Goal: Check status: Check status

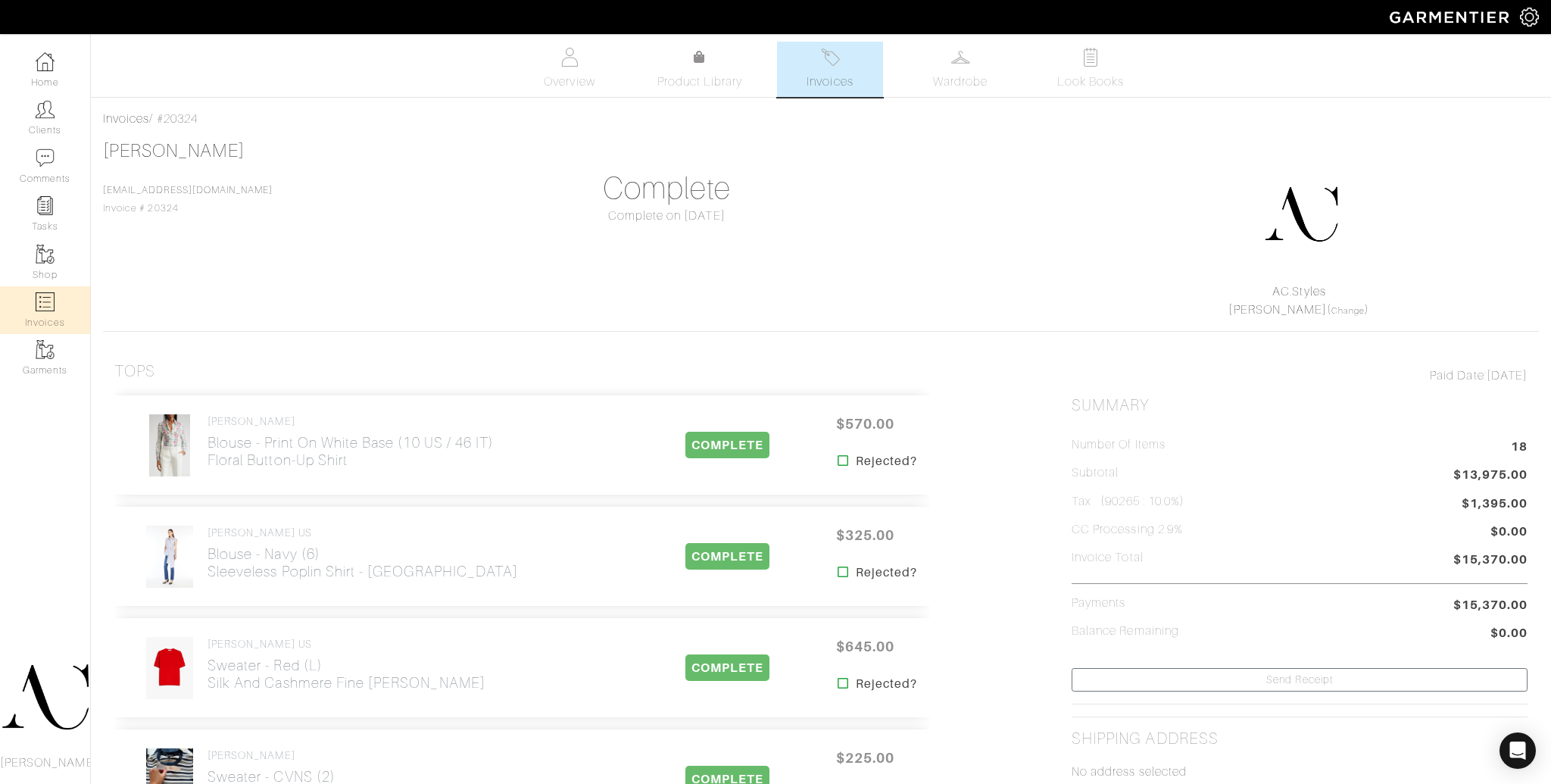
click at [44, 311] on link "Invoices" at bounding box center [45, 310] width 90 height 48
select select
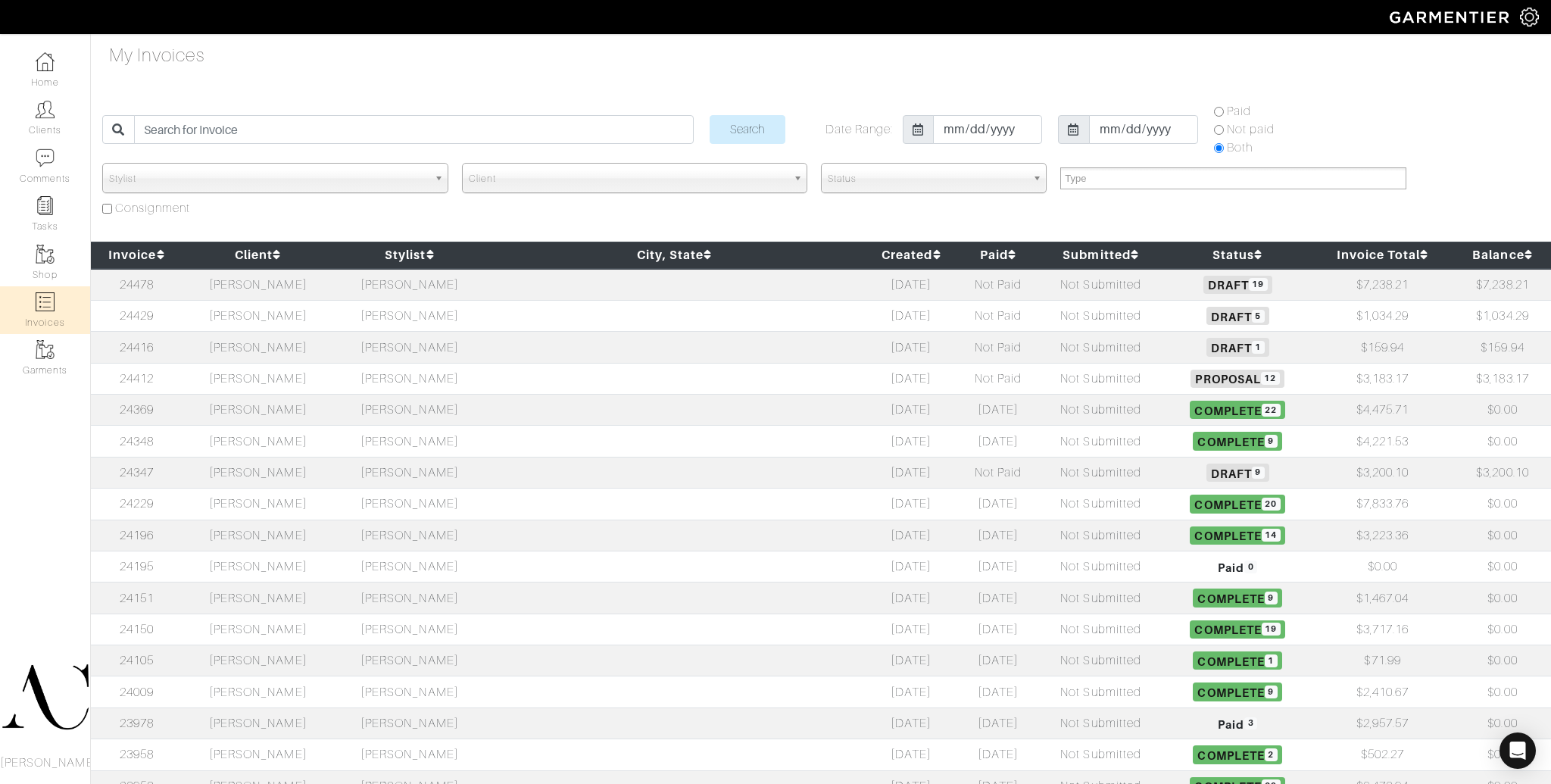
click at [286, 315] on td "[PERSON_NAME]" at bounding box center [258, 315] width 151 height 31
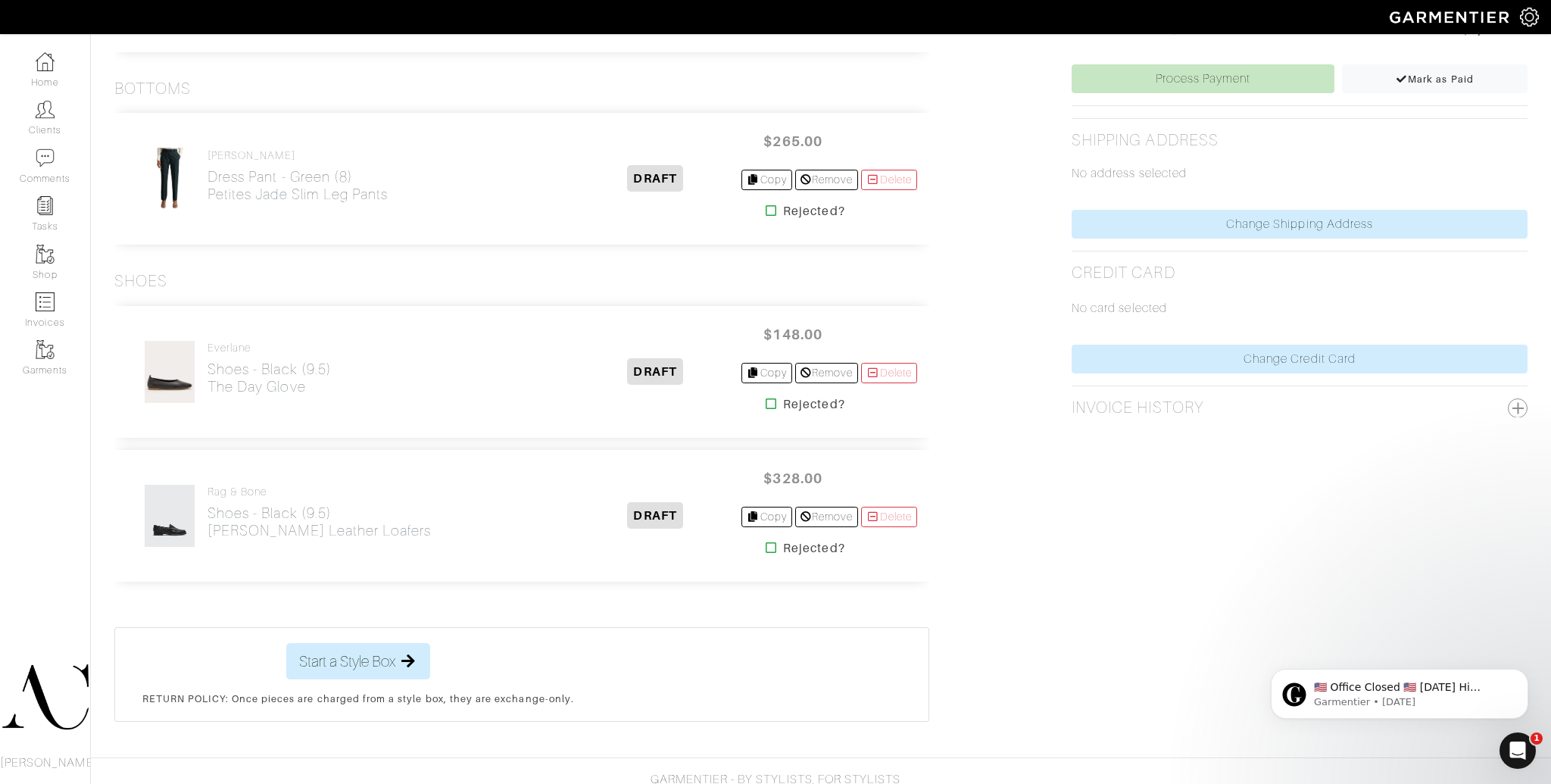
scroll to position [676, 0]
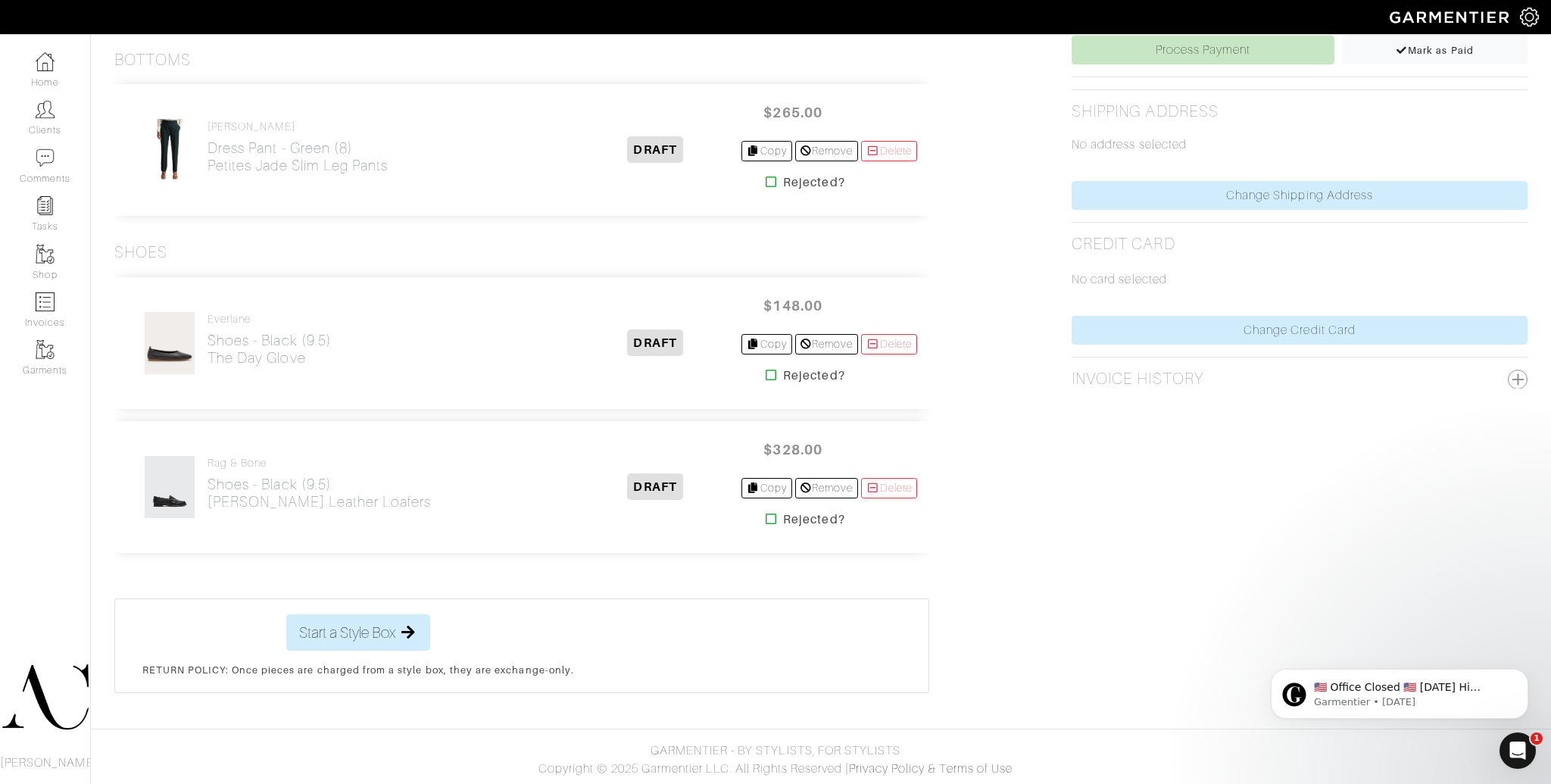
click at [766, 373] on icon at bounding box center [771, 374] width 11 height 12
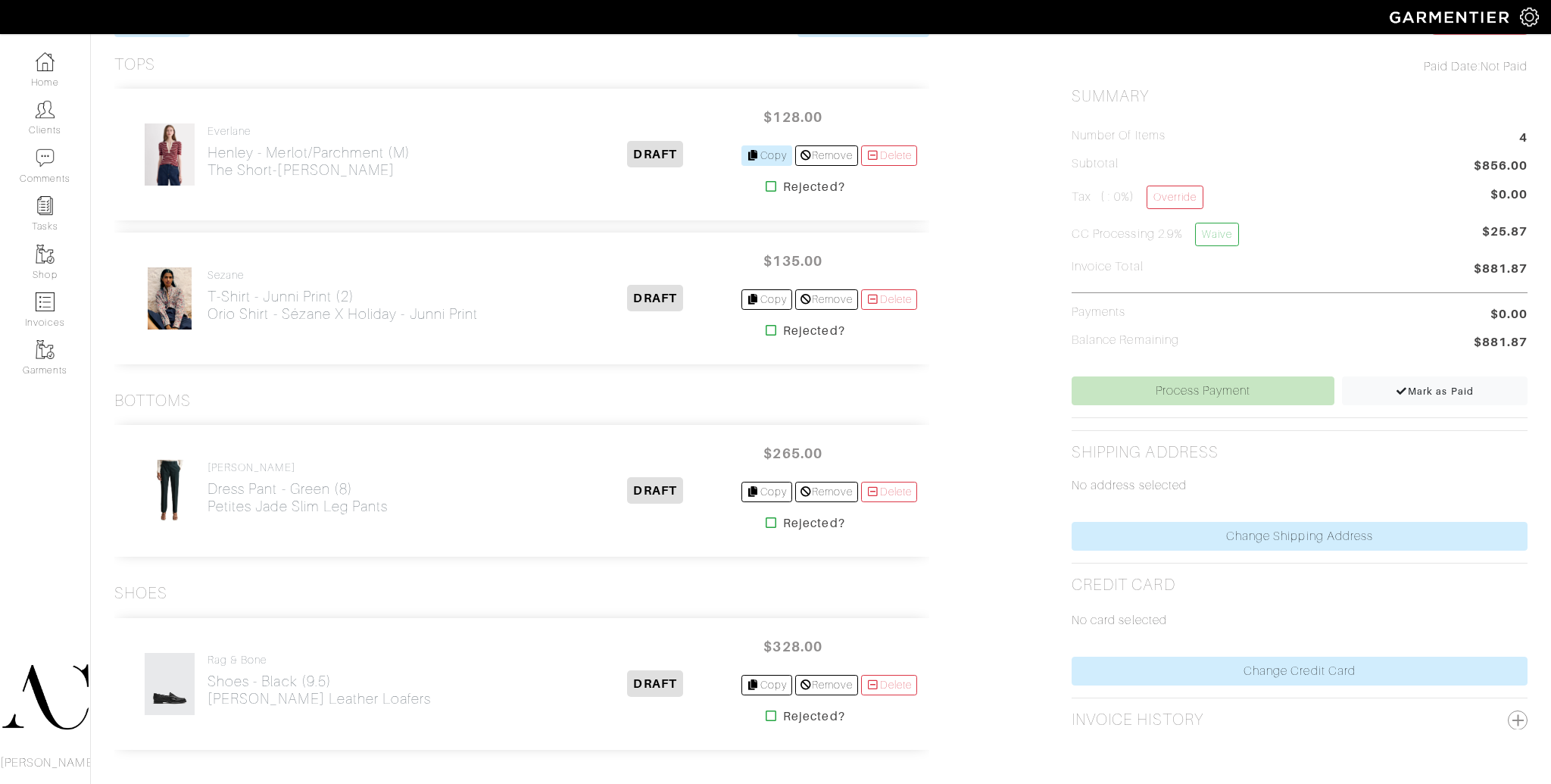
scroll to position [472, 0]
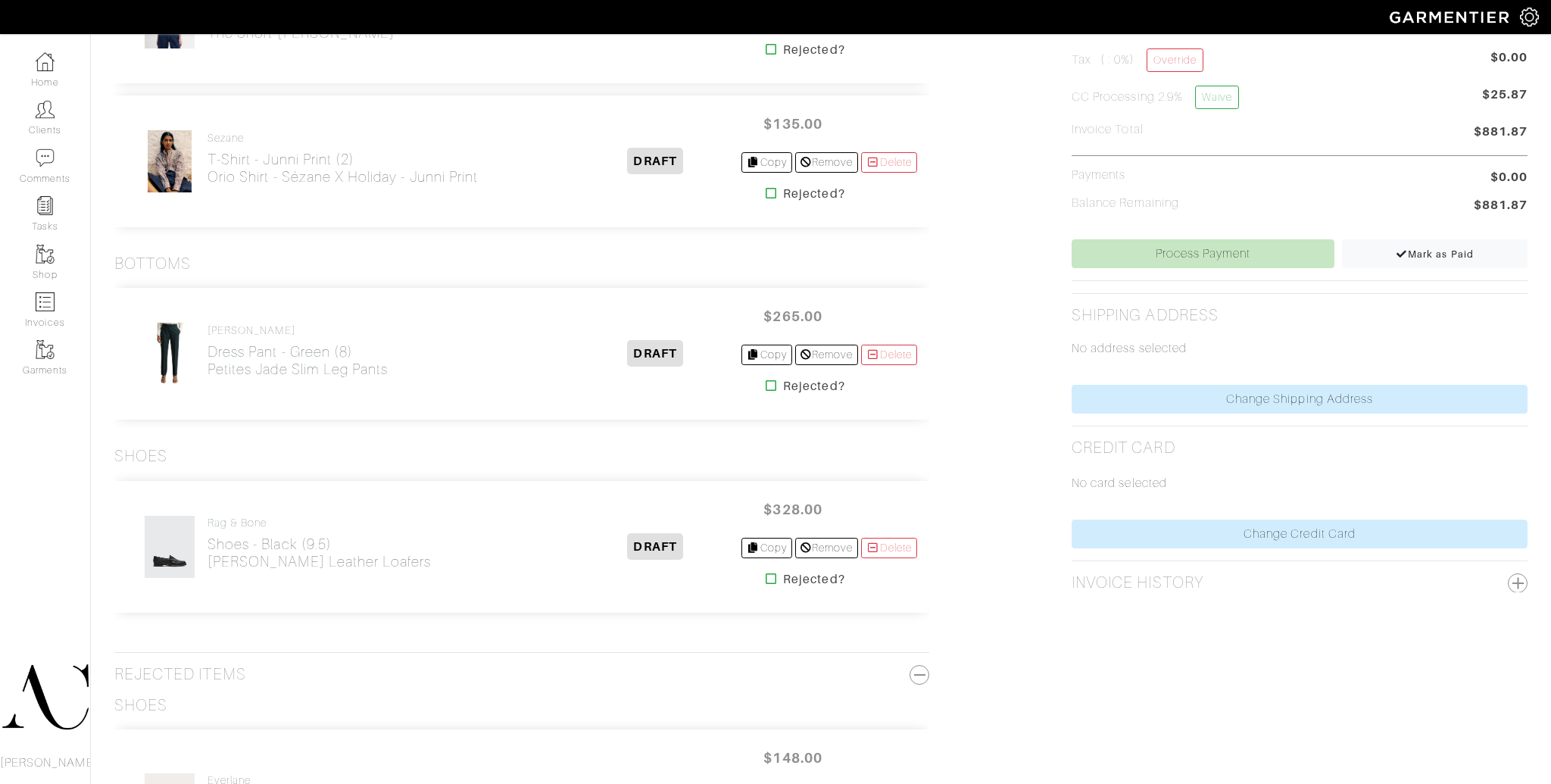
click at [766, 579] on icon at bounding box center [771, 578] width 11 height 12
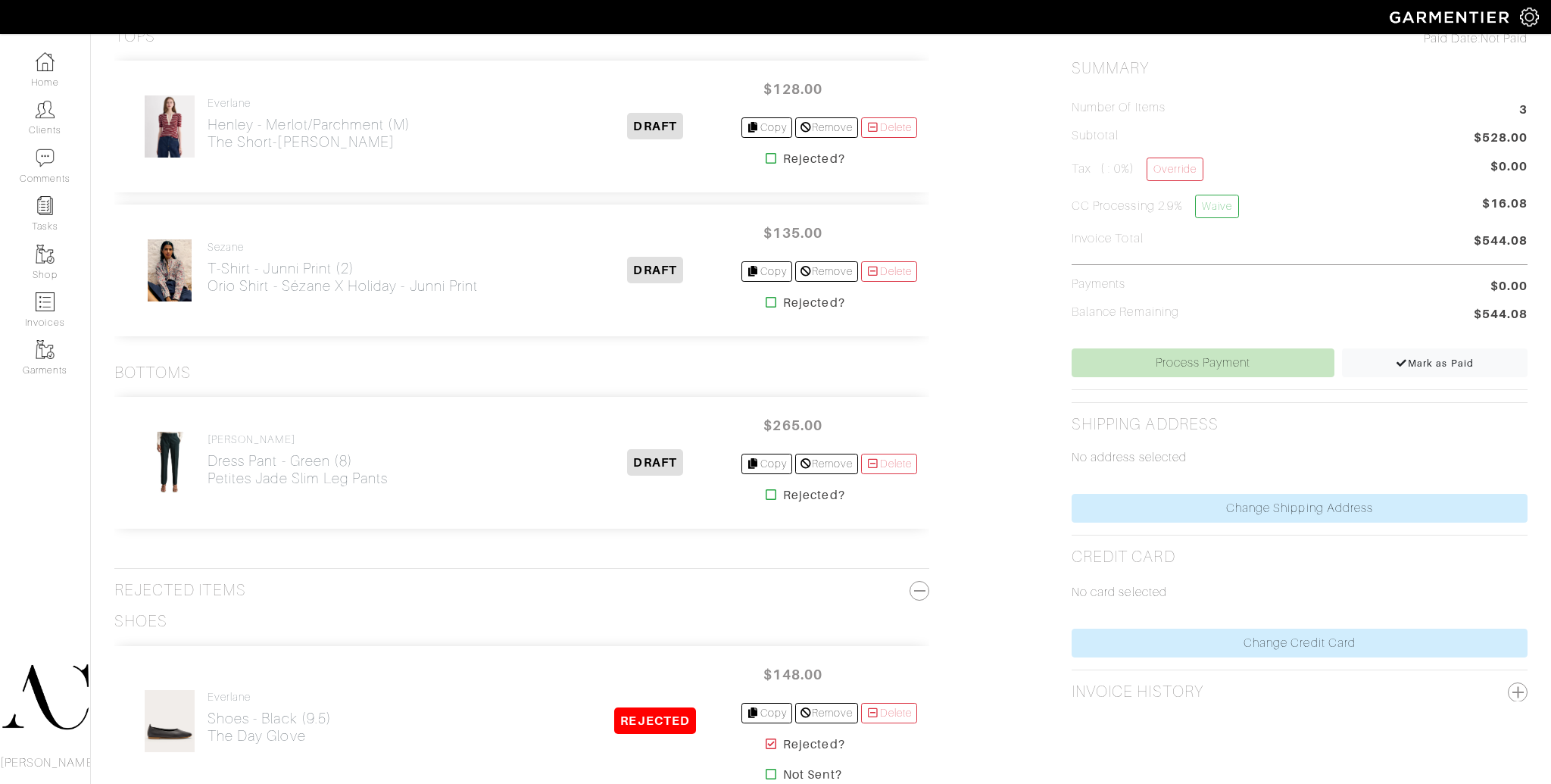
scroll to position [247, 0]
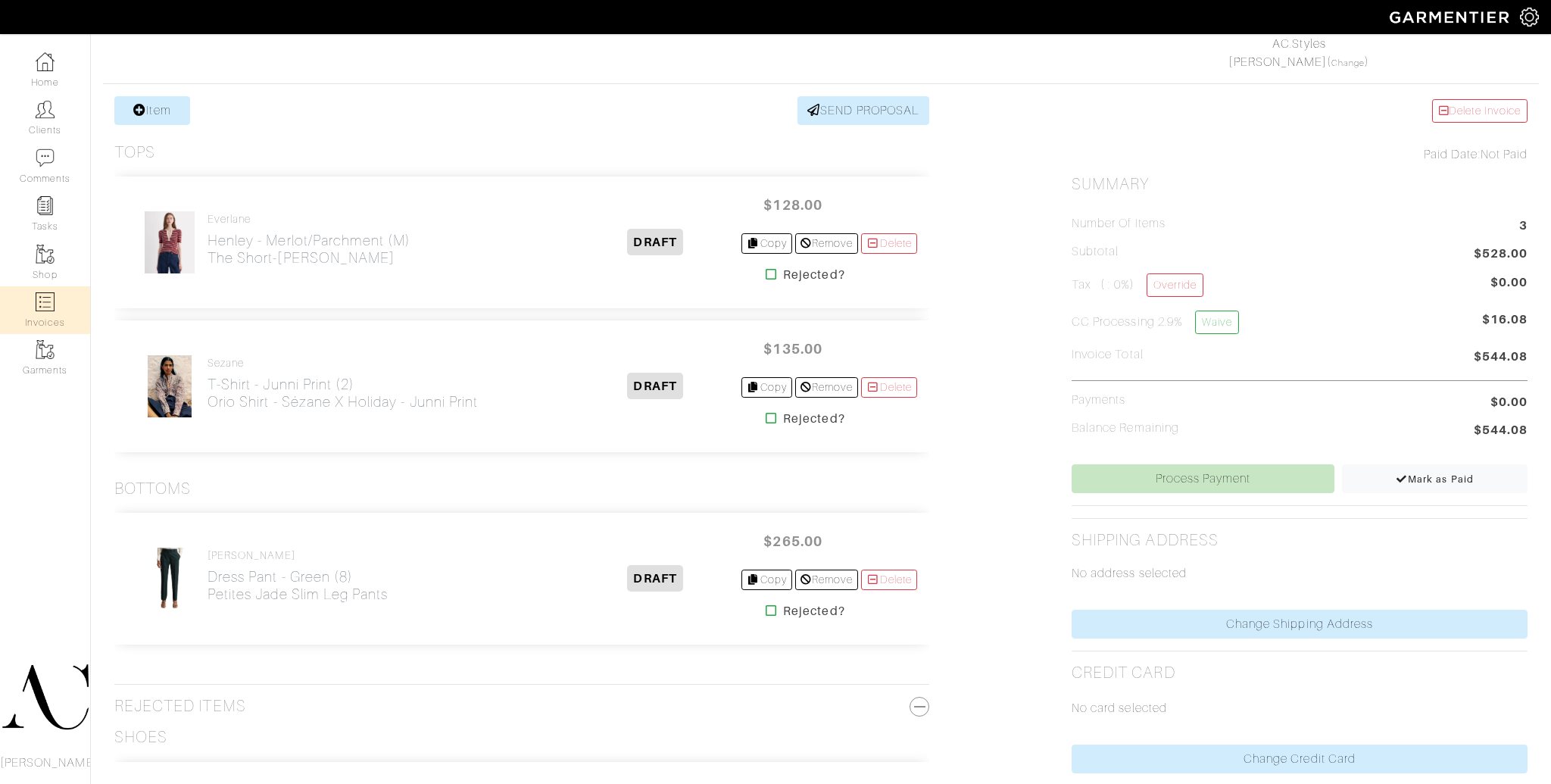
click at [53, 294] on img at bounding box center [45, 302] width 19 height 19
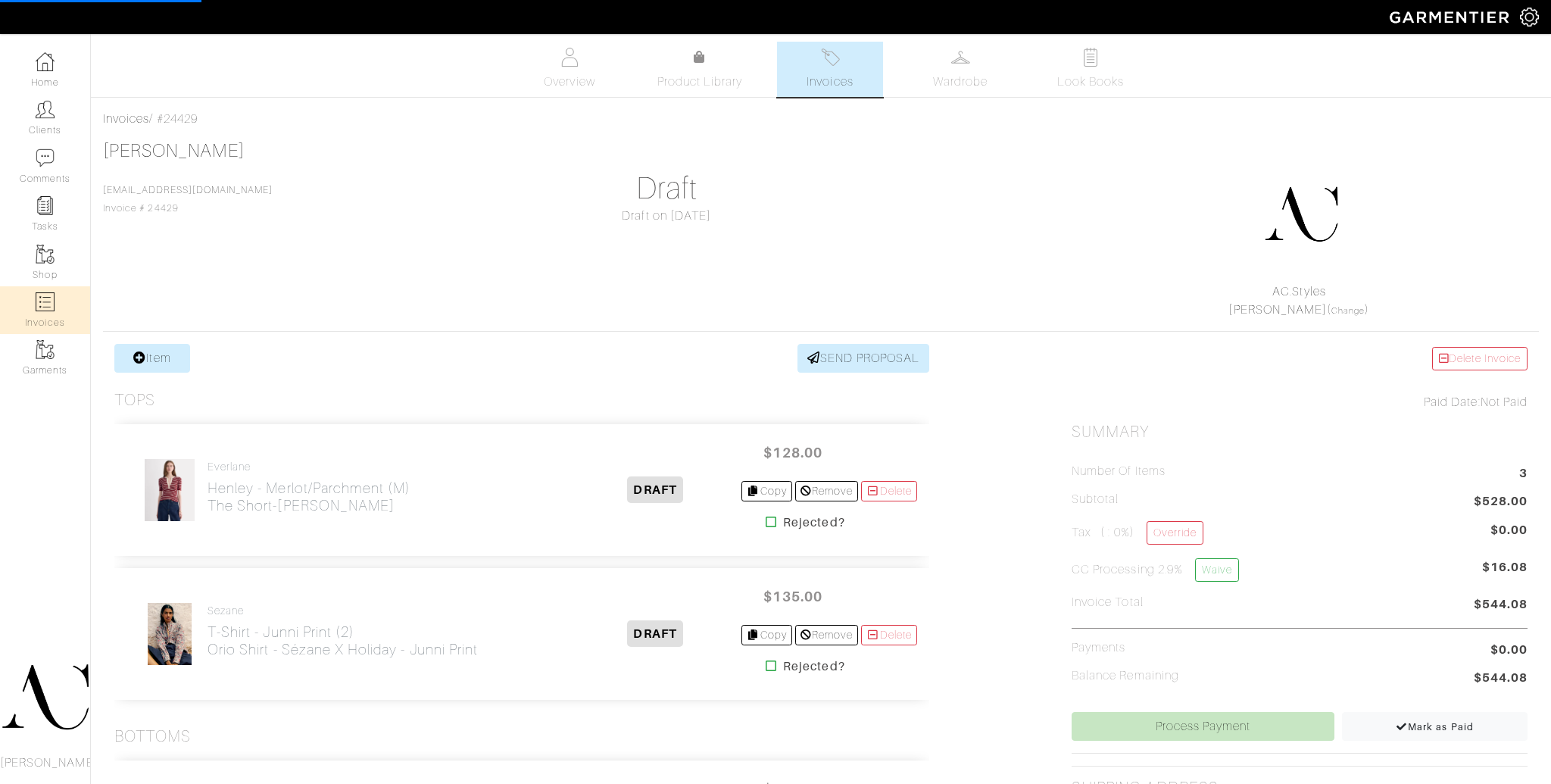
select select
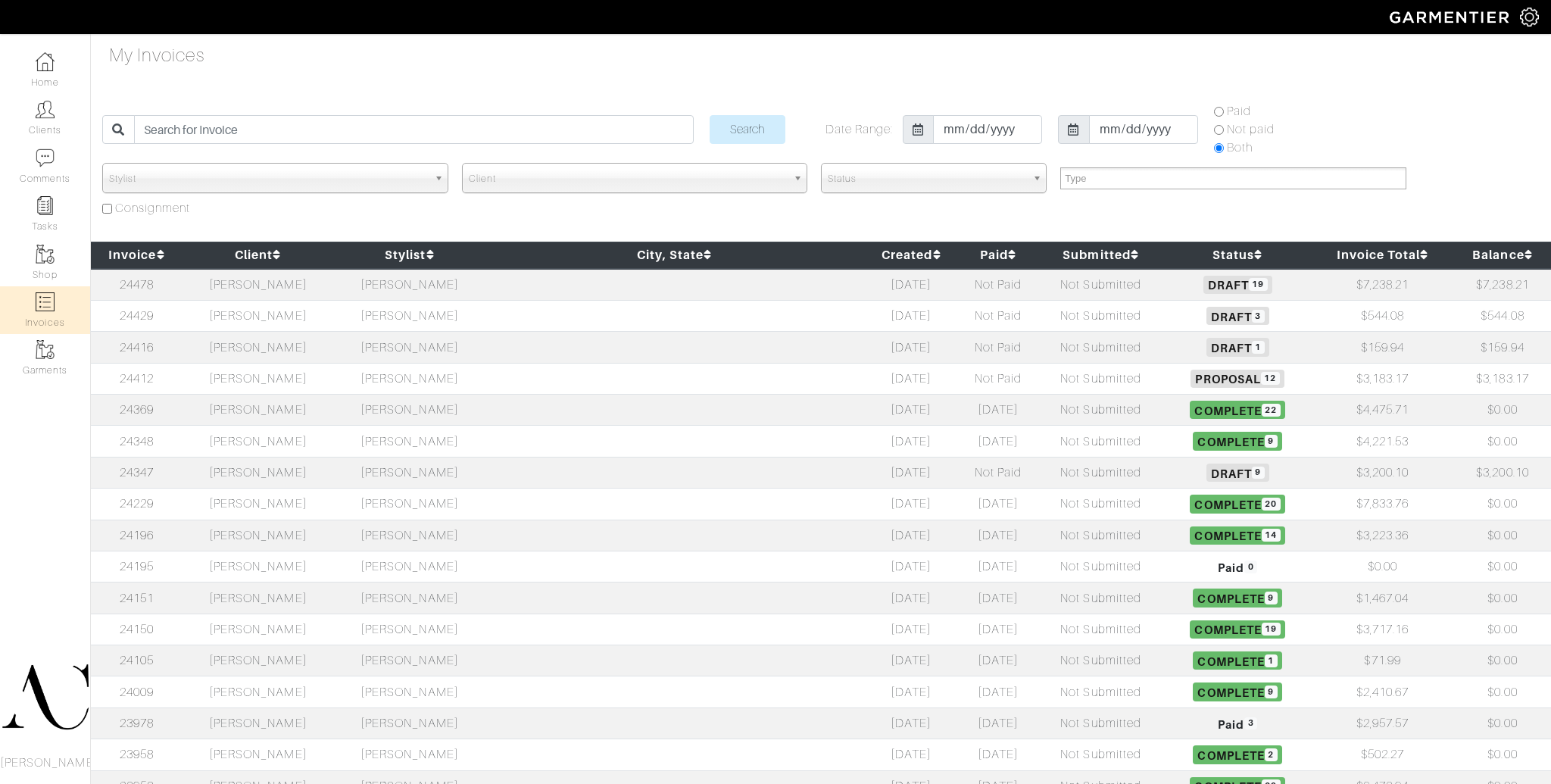
click at [321, 312] on td "[PERSON_NAME]" at bounding box center [258, 315] width 151 height 31
click at [334, 414] on td "[PERSON_NAME]" at bounding box center [258, 410] width 151 height 31
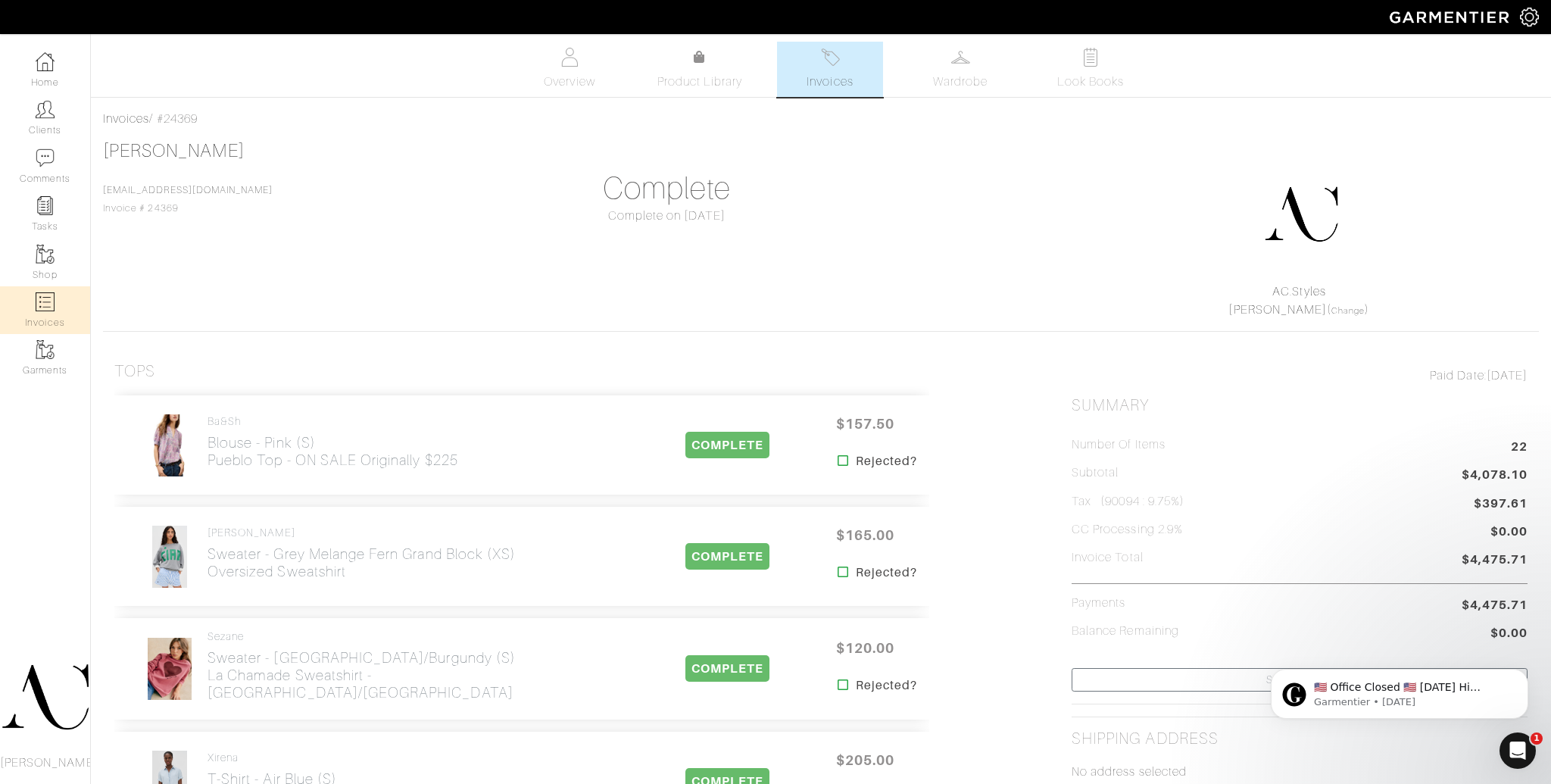
click at [31, 307] on link "Invoices" at bounding box center [45, 310] width 90 height 48
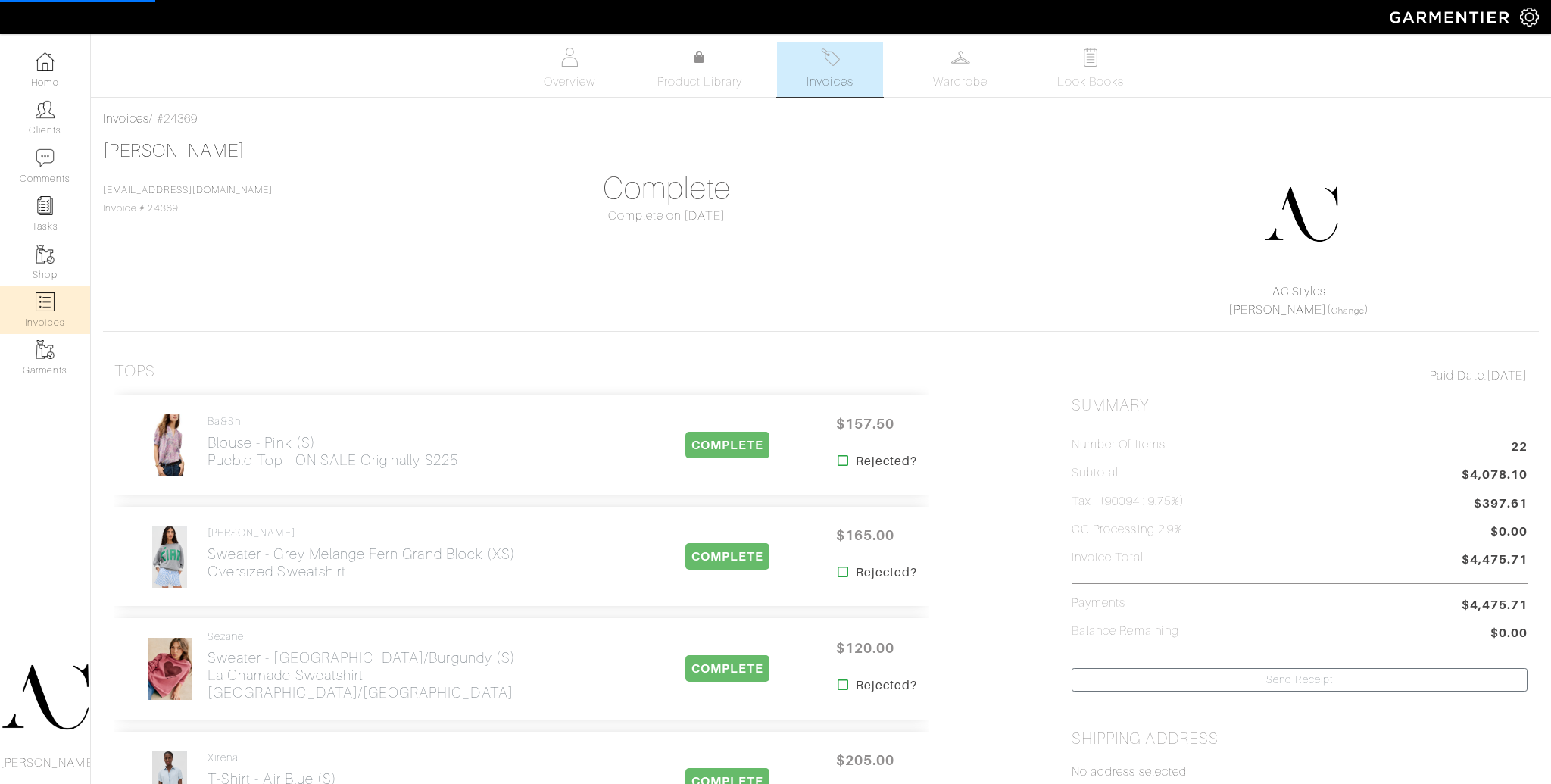
select select
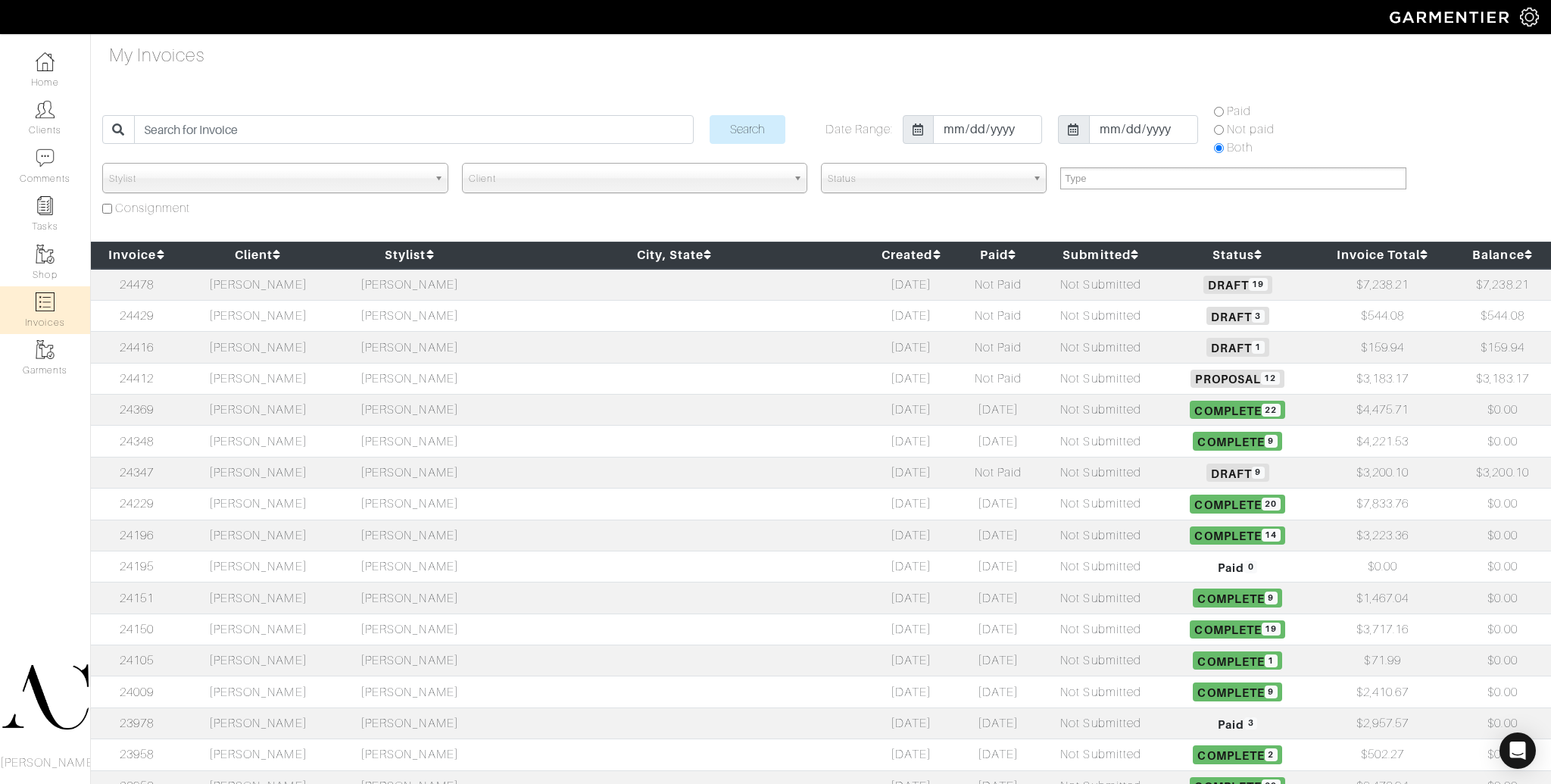
click at [334, 315] on td "[PERSON_NAME]" at bounding box center [258, 315] width 151 height 31
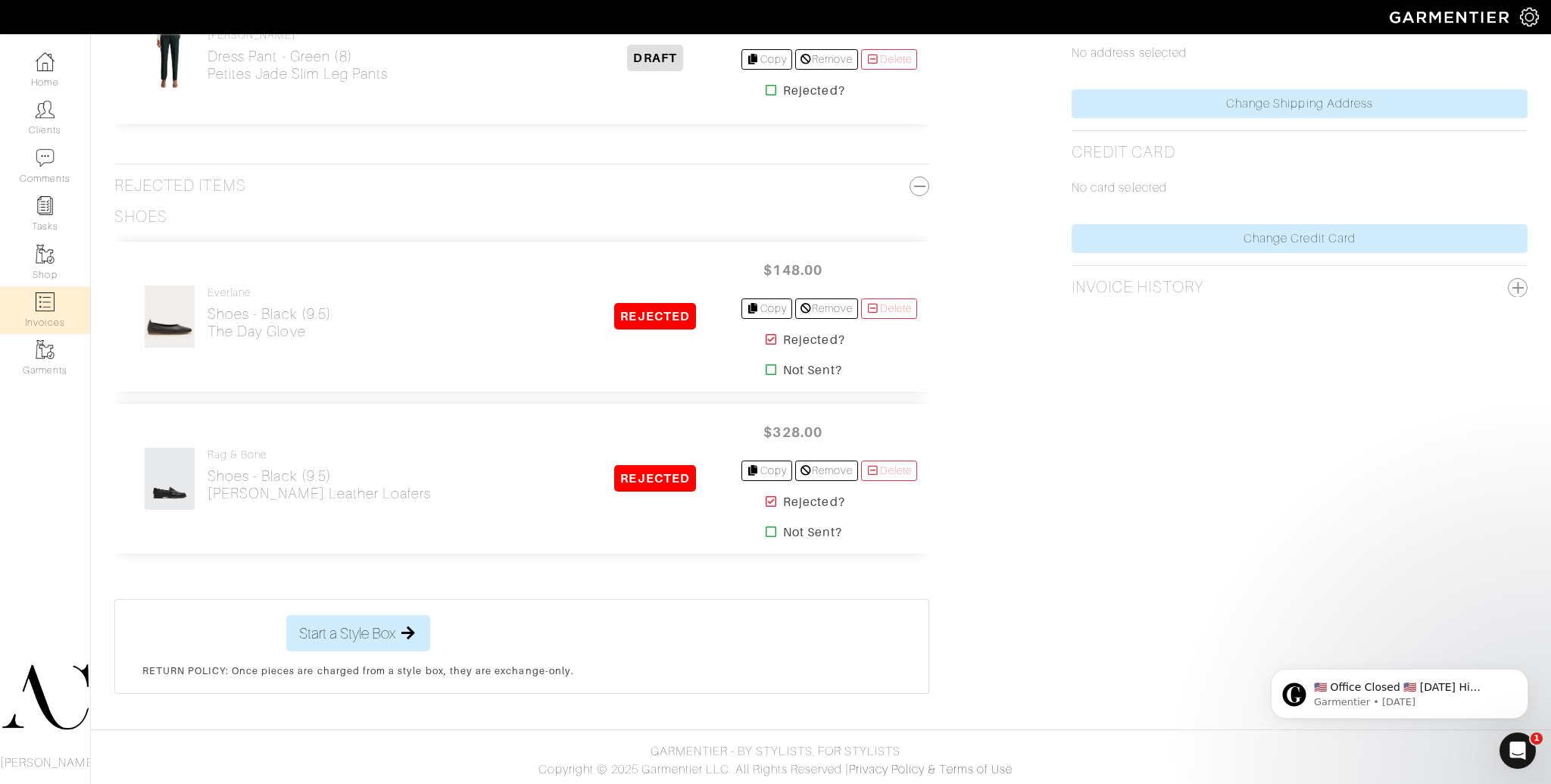
click at [52, 301] on img at bounding box center [45, 302] width 19 height 19
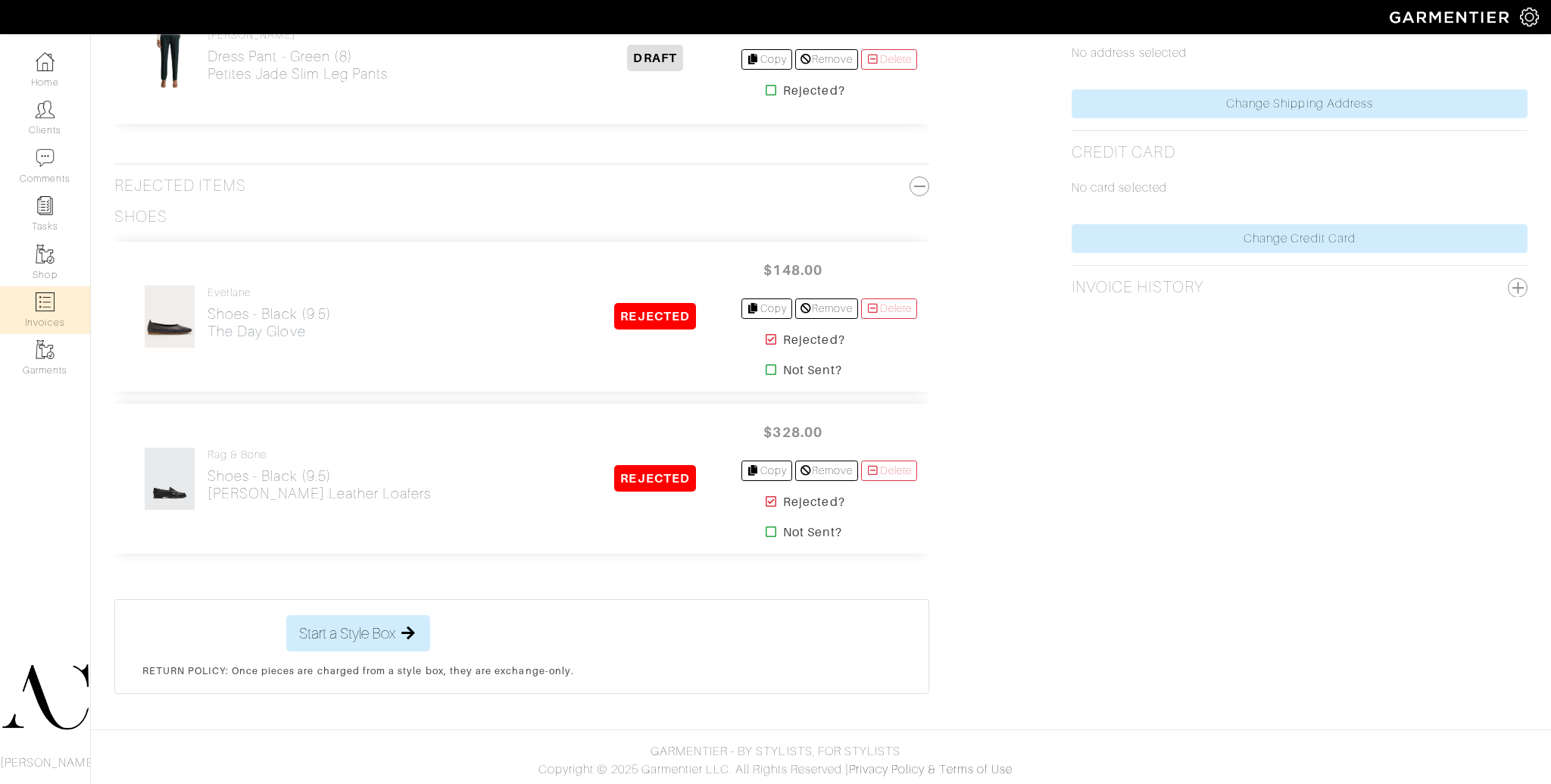
select select
